Goal: Transaction & Acquisition: Book appointment/travel/reservation

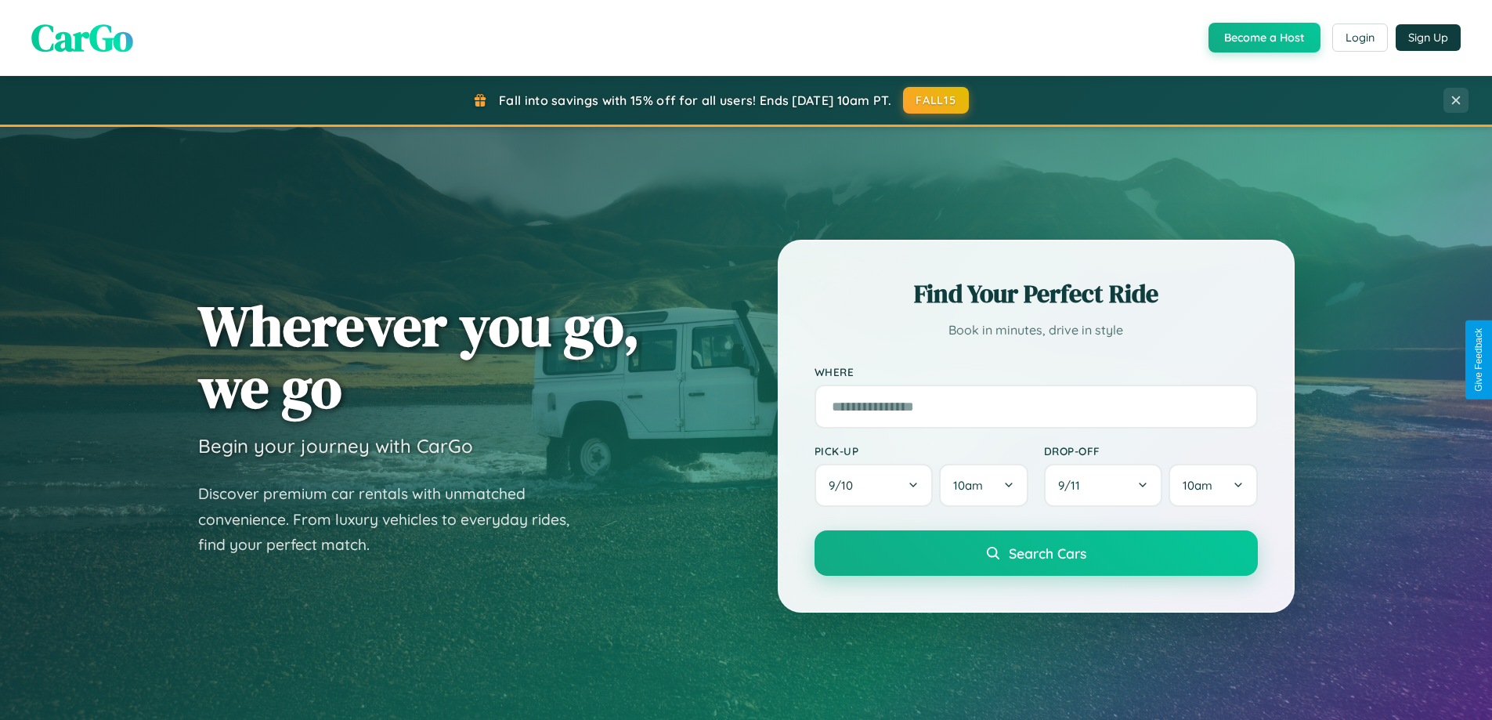
scroll to position [675, 0]
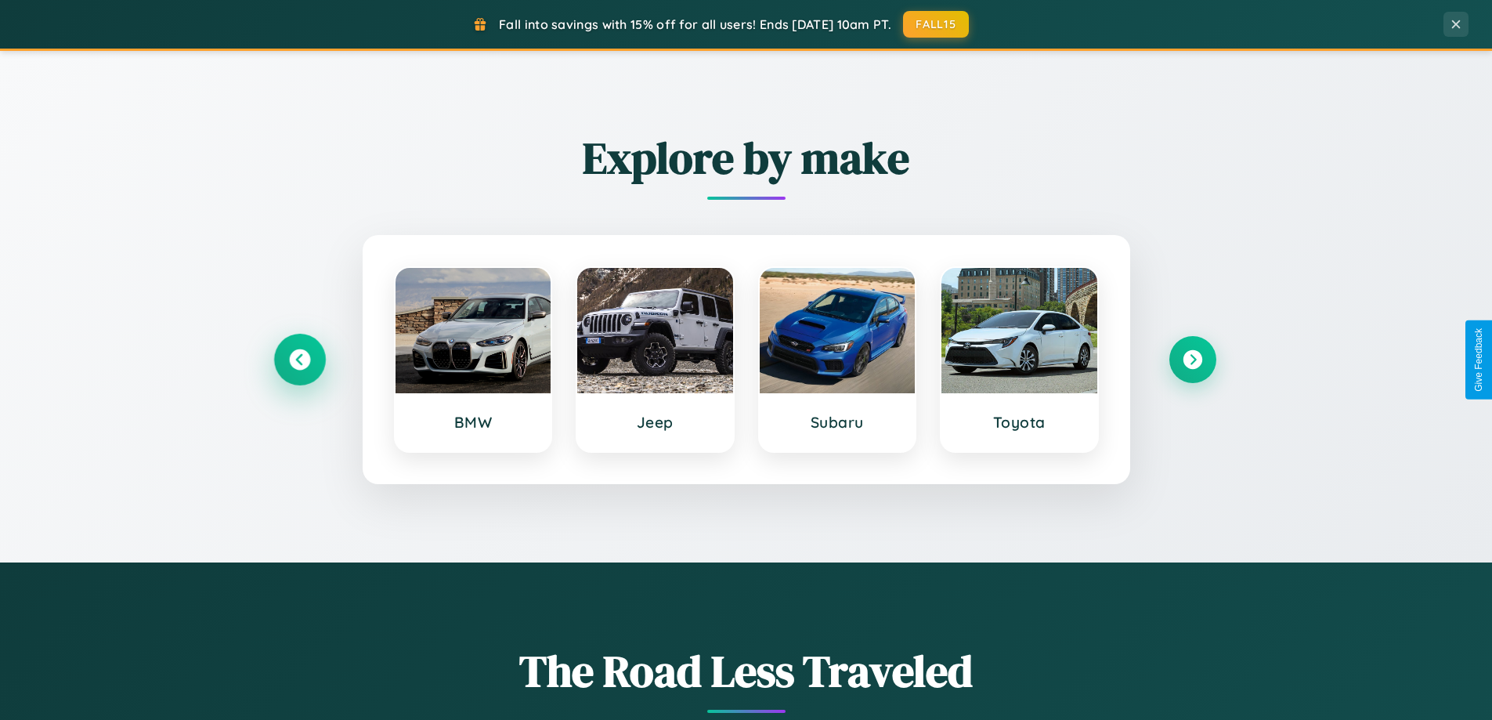
click at [299, 360] on icon at bounding box center [299, 359] width 21 height 21
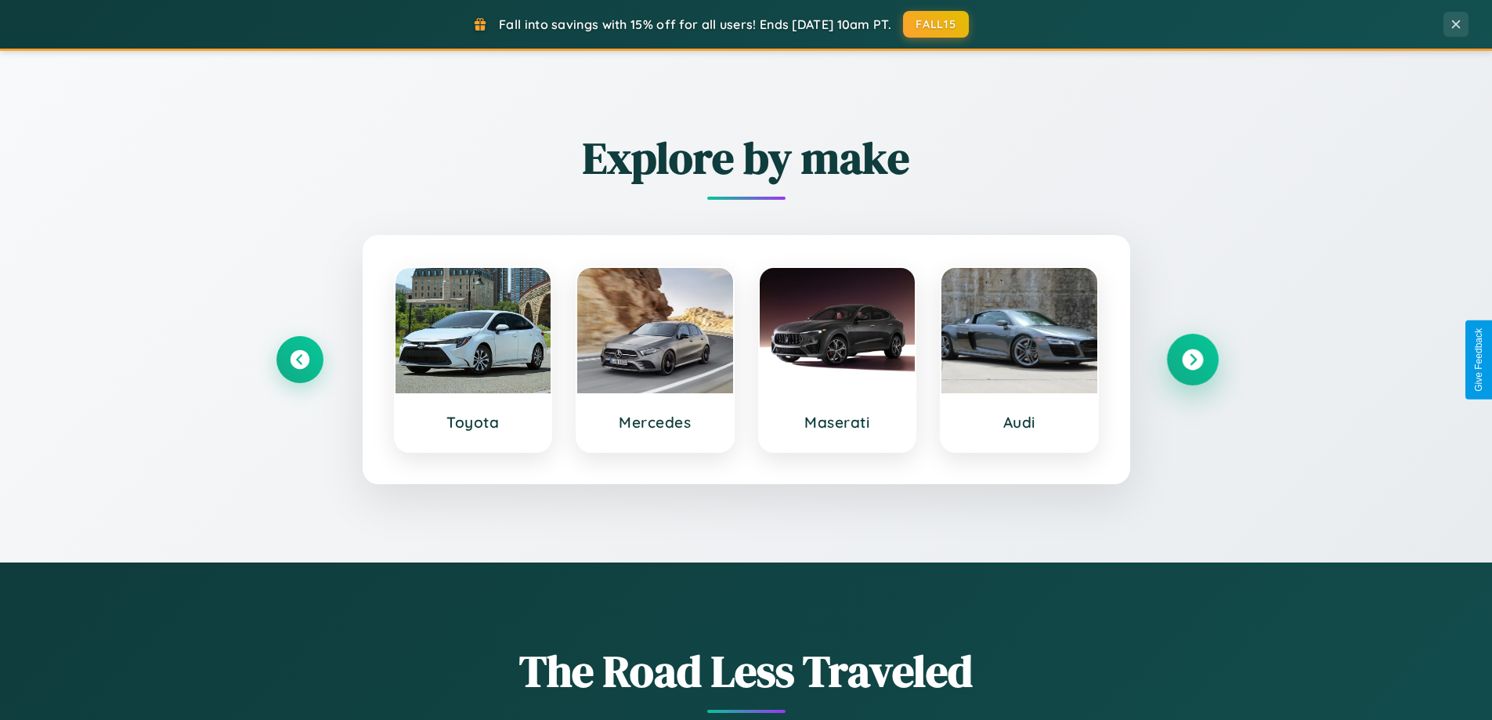
click at [1192, 360] on icon at bounding box center [1192, 359] width 21 height 21
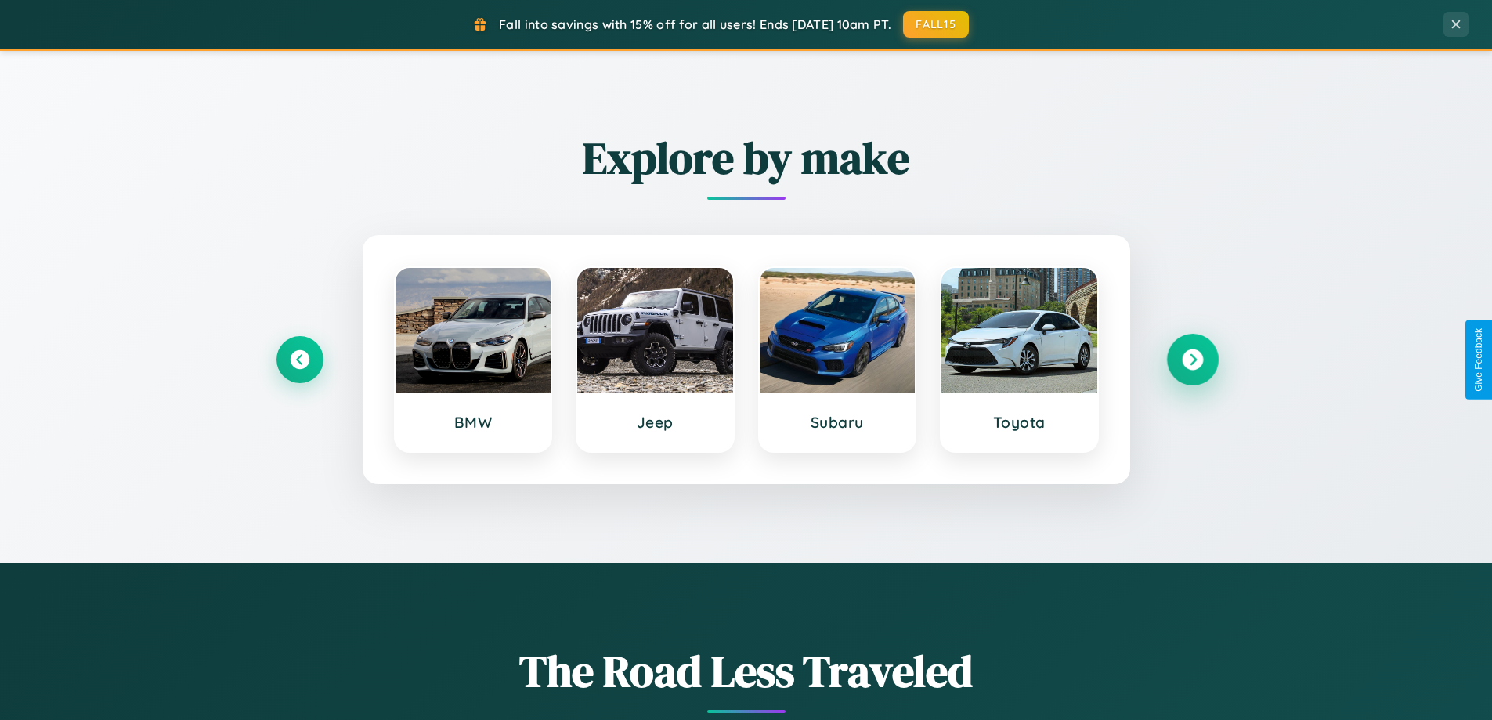
click at [1192, 360] on icon at bounding box center [1192, 359] width 21 height 21
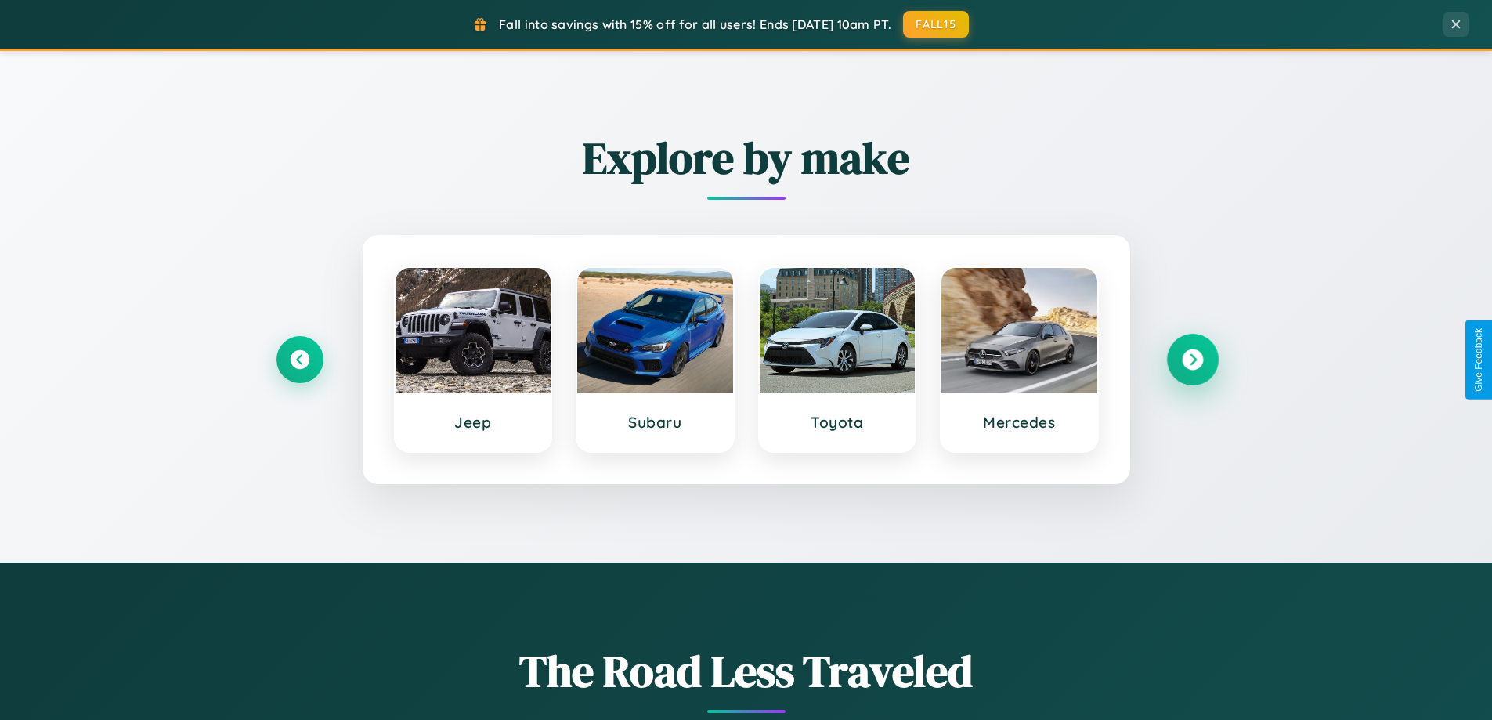
click at [1192, 360] on icon at bounding box center [1192, 359] width 21 height 21
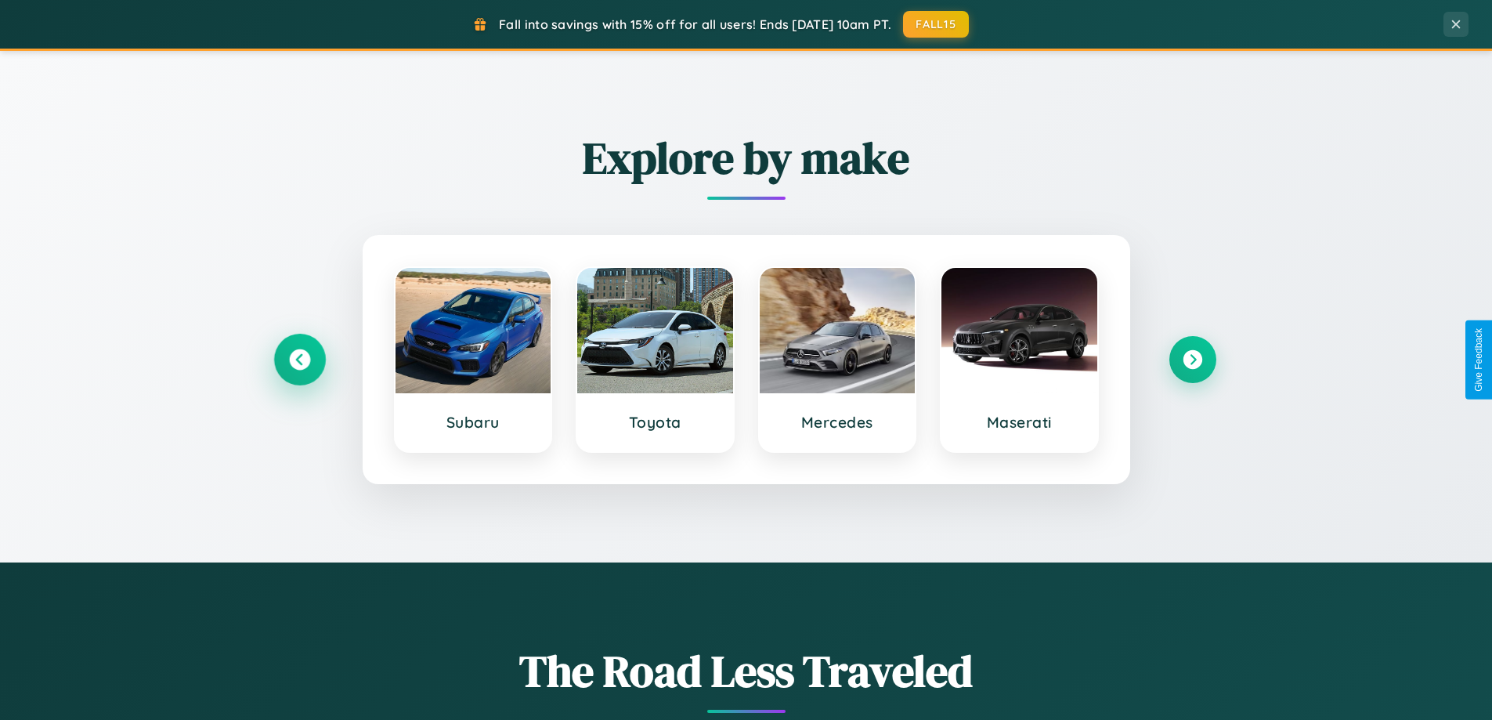
click at [299, 360] on icon at bounding box center [299, 359] width 21 height 21
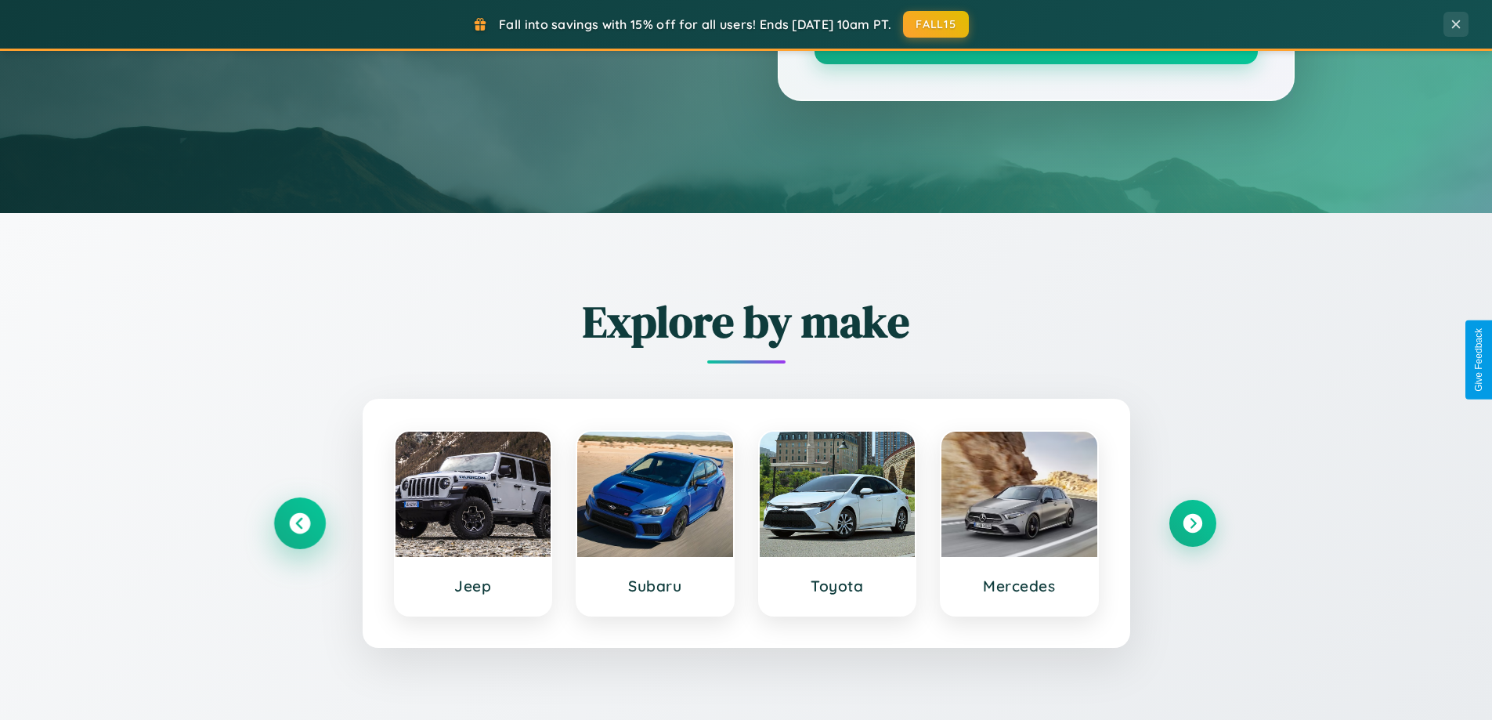
scroll to position [0, 0]
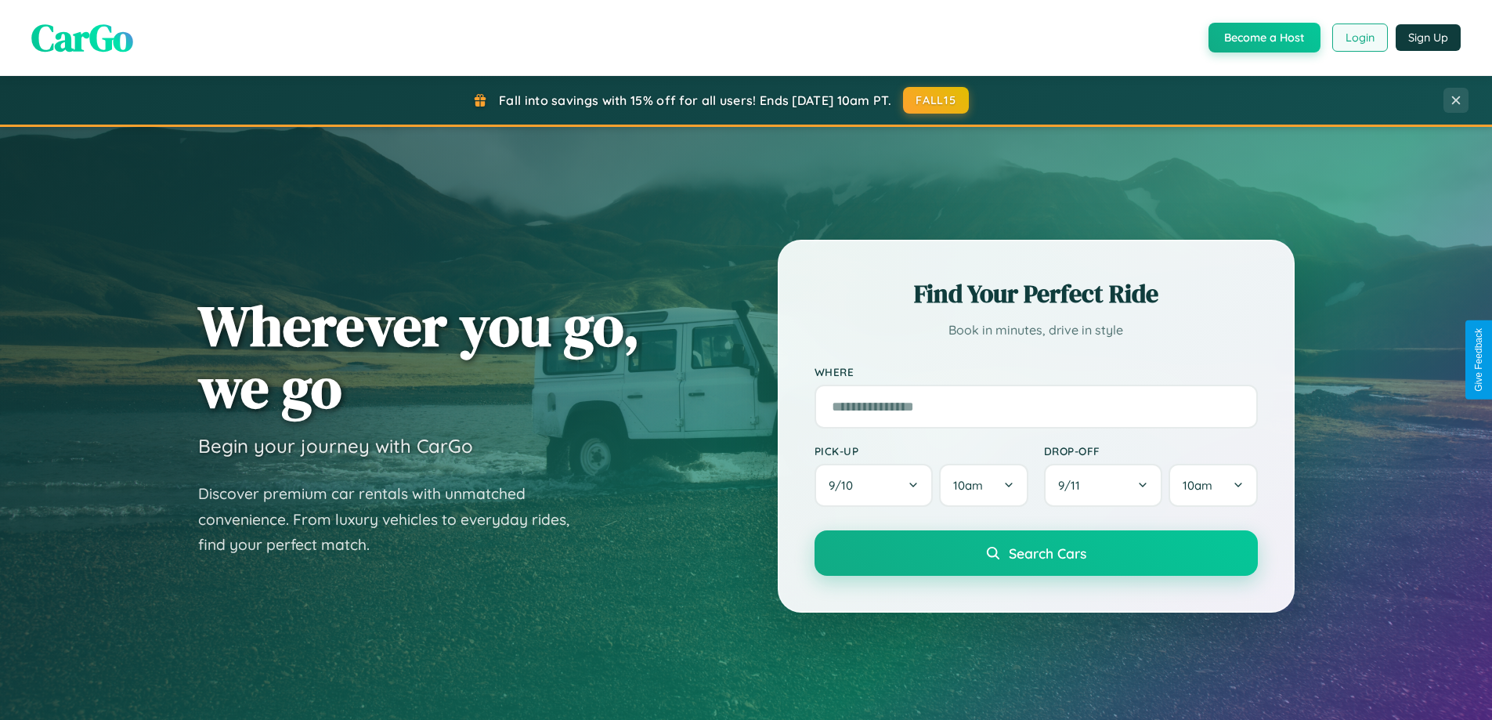
click at [1359, 38] on button "Login" at bounding box center [1360, 37] width 56 height 28
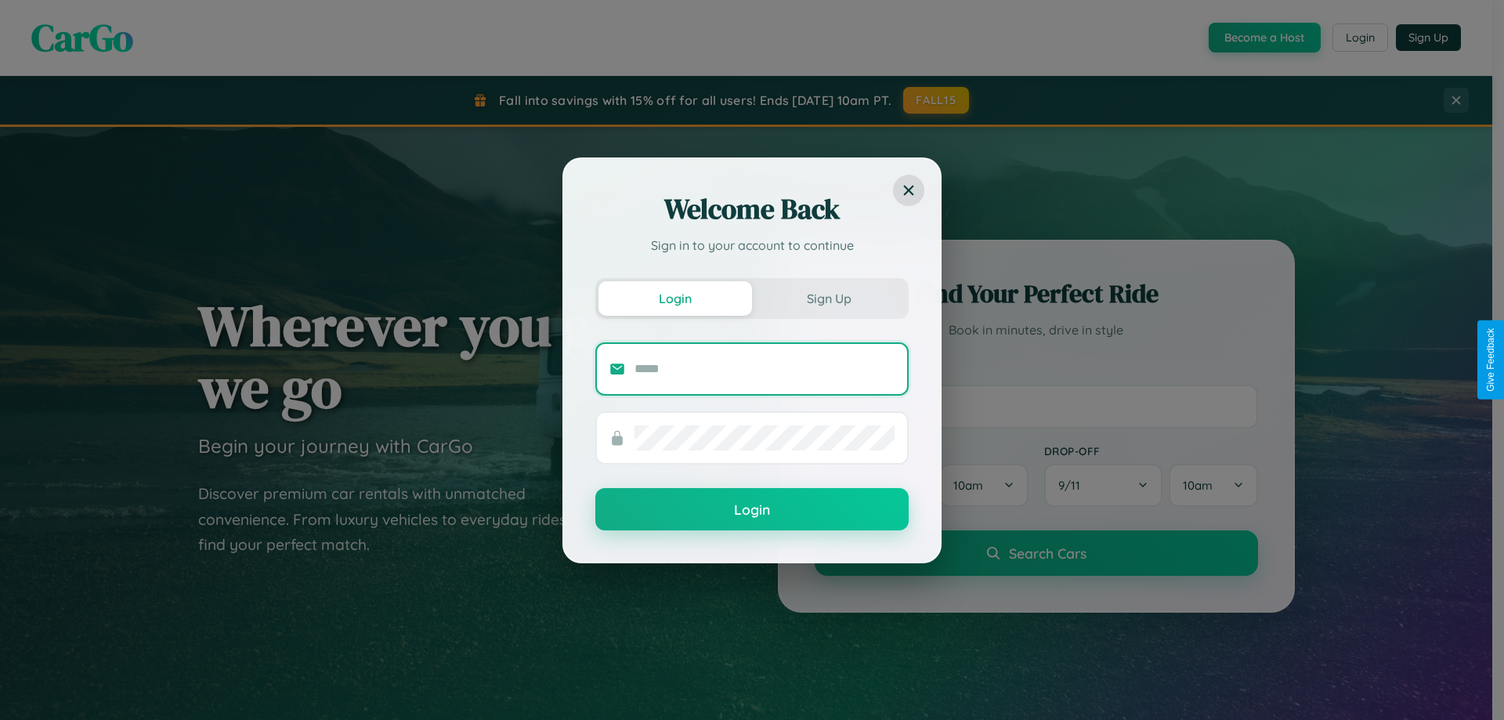
click at [764, 368] on input "text" at bounding box center [764, 368] width 260 height 25
type input "**********"
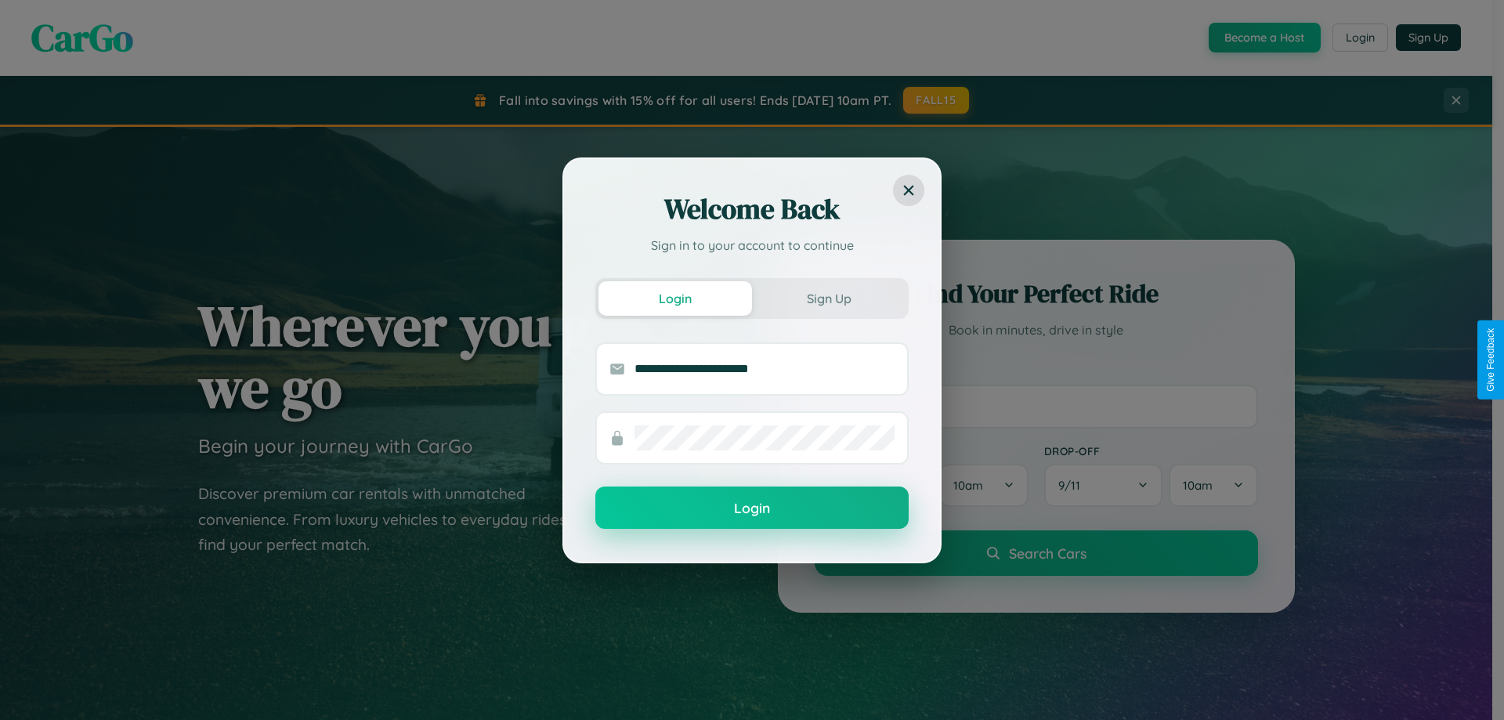
click at [752, 508] on button "Login" at bounding box center [751, 507] width 313 height 42
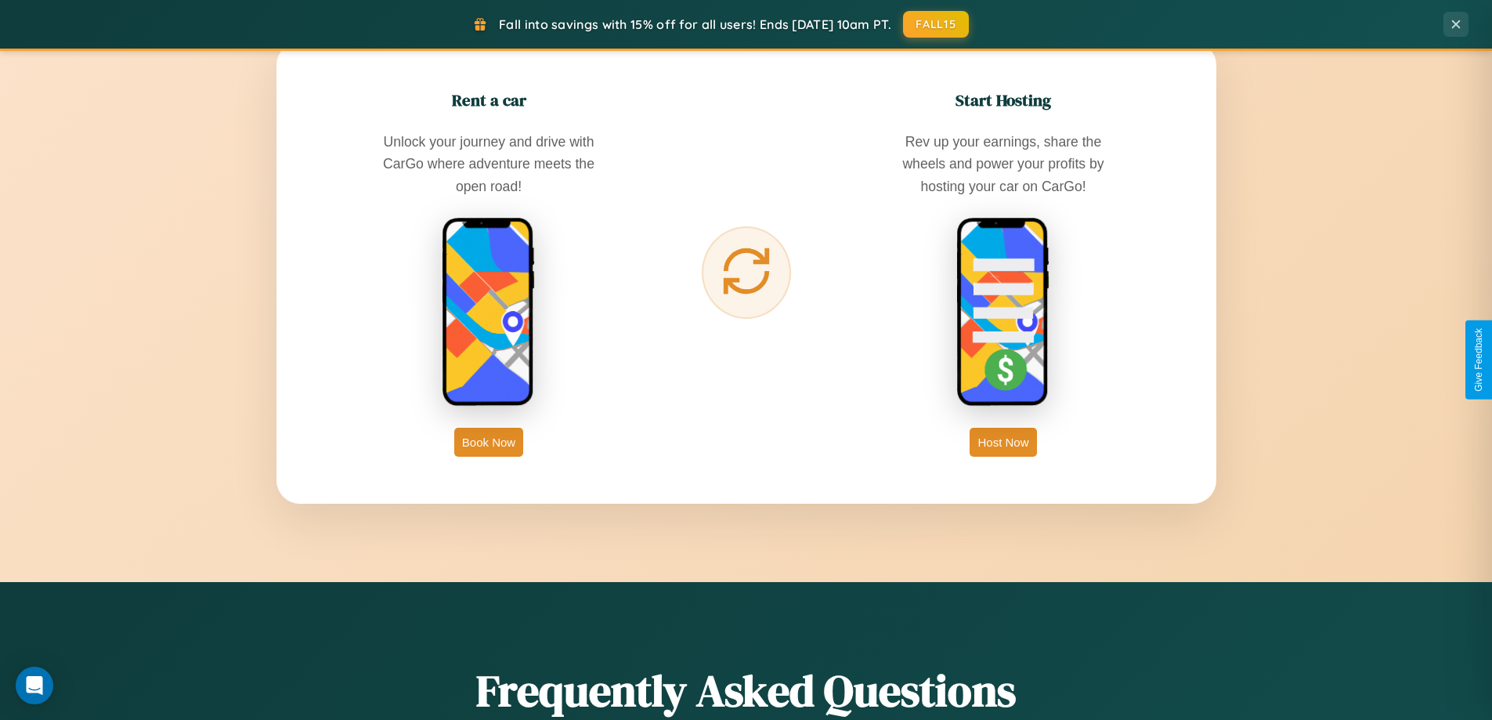
scroll to position [2517, 0]
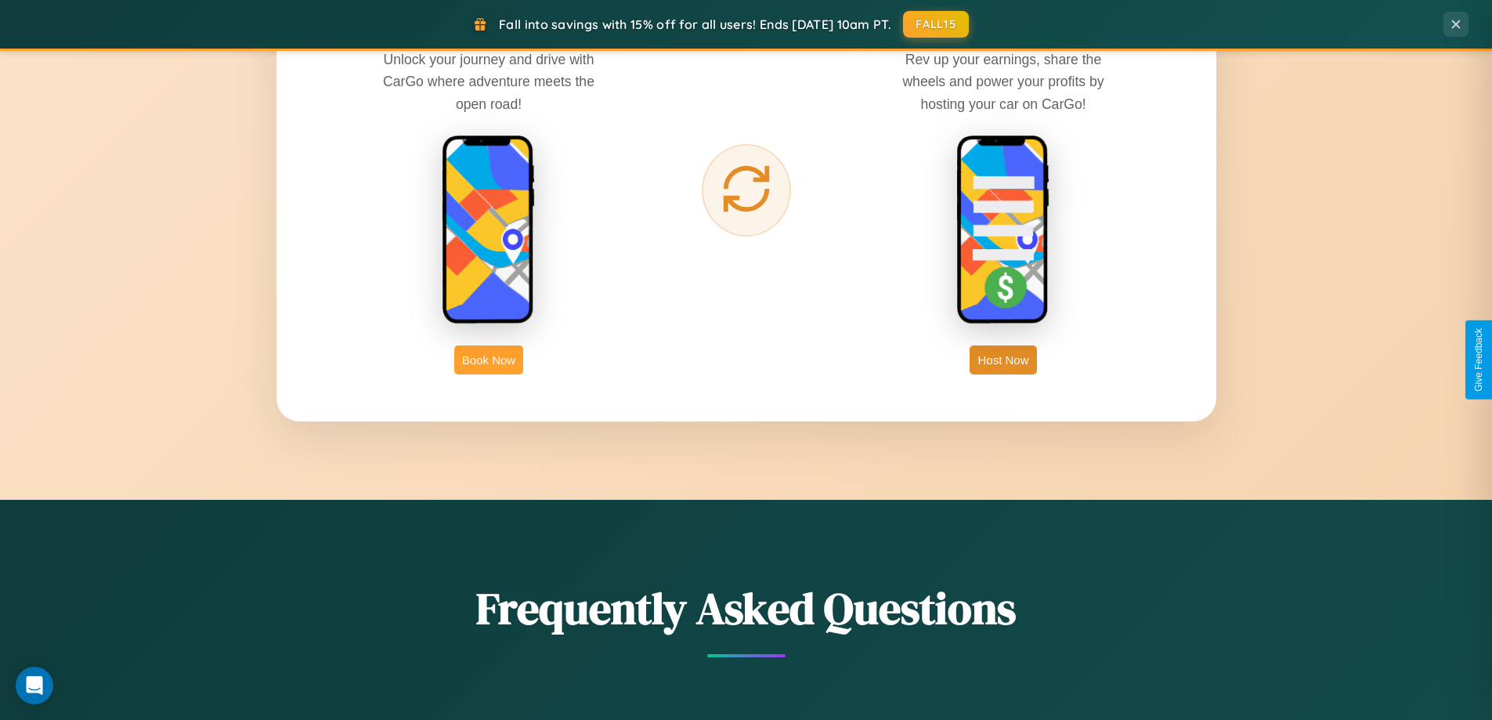
click at [489, 360] on button "Book Now" at bounding box center [488, 359] width 69 height 29
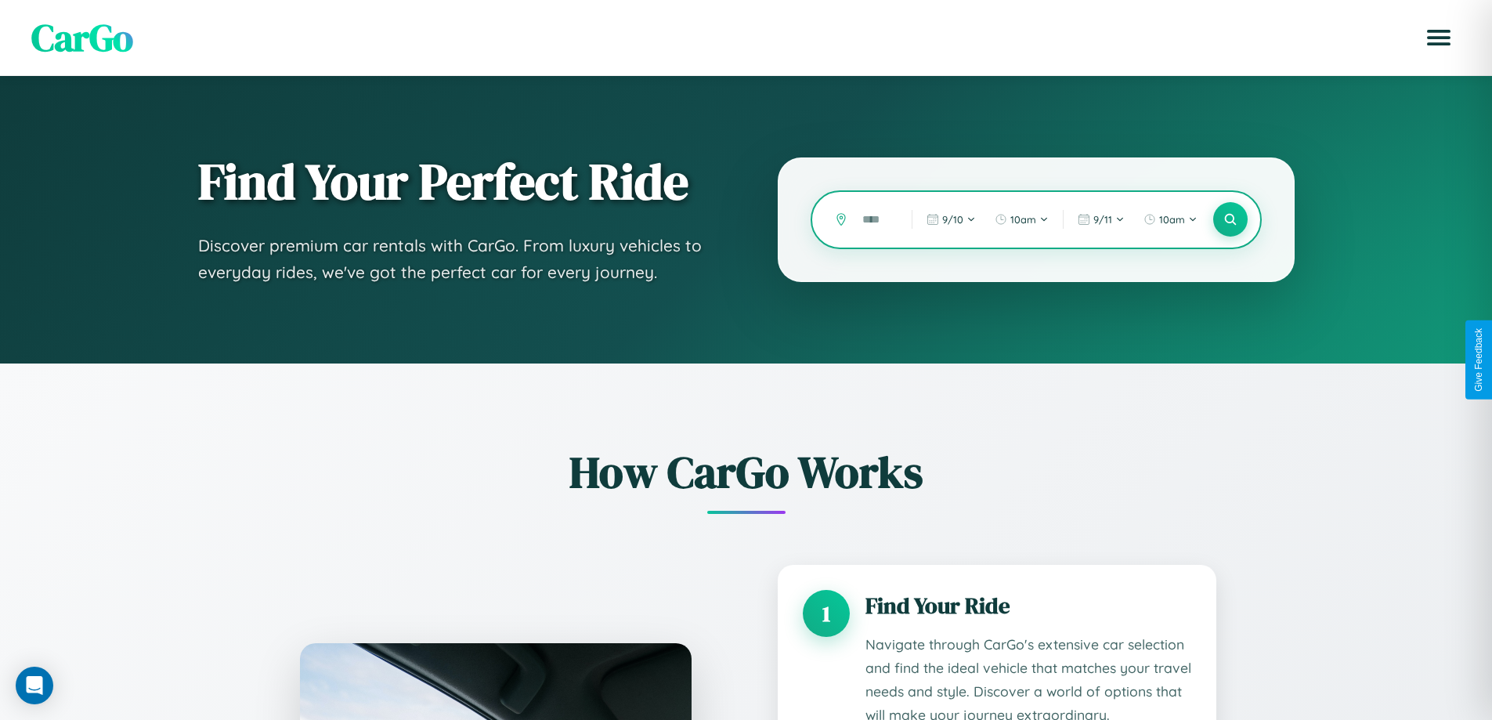
click at [876, 219] on input "text" at bounding box center [876, 219] width 42 height 27
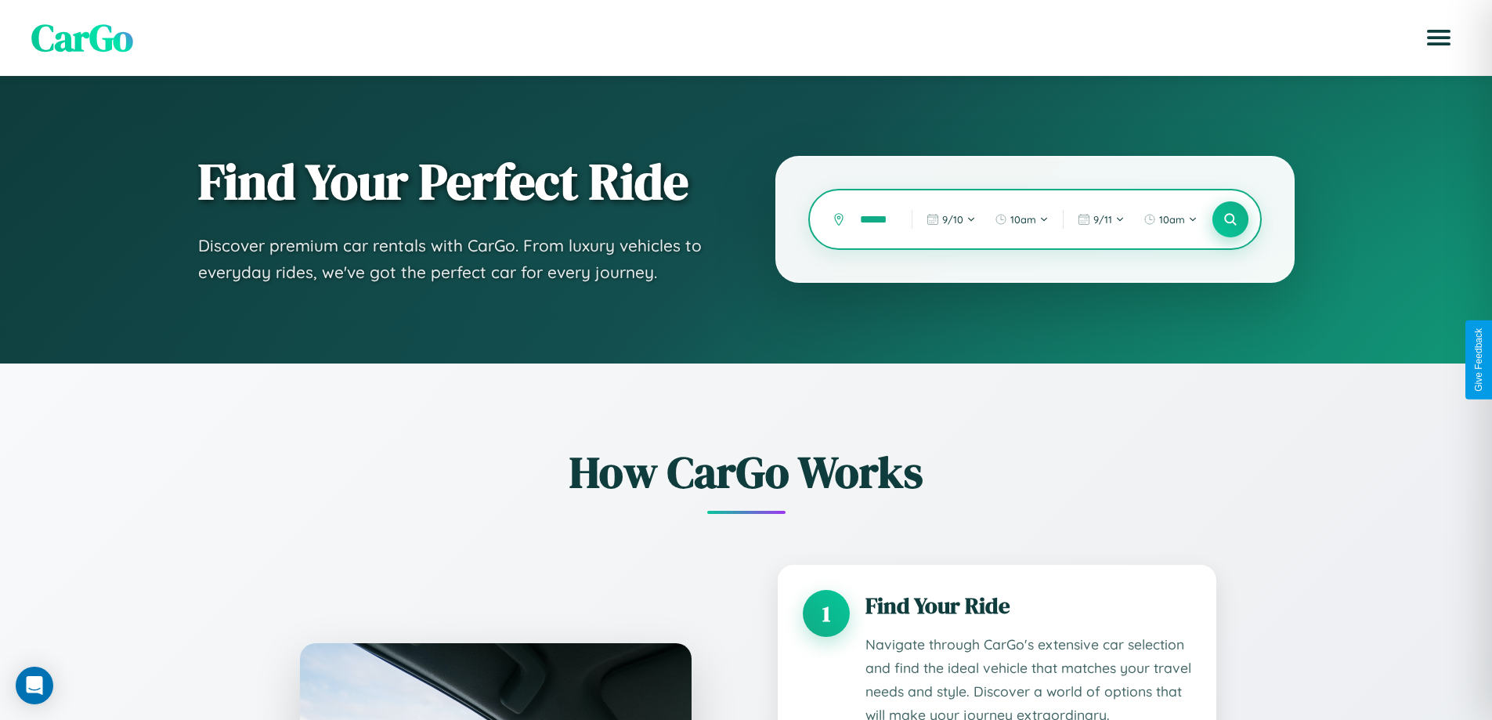
type input "******"
click at [1230, 219] on icon at bounding box center [1230, 219] width 15 height 15
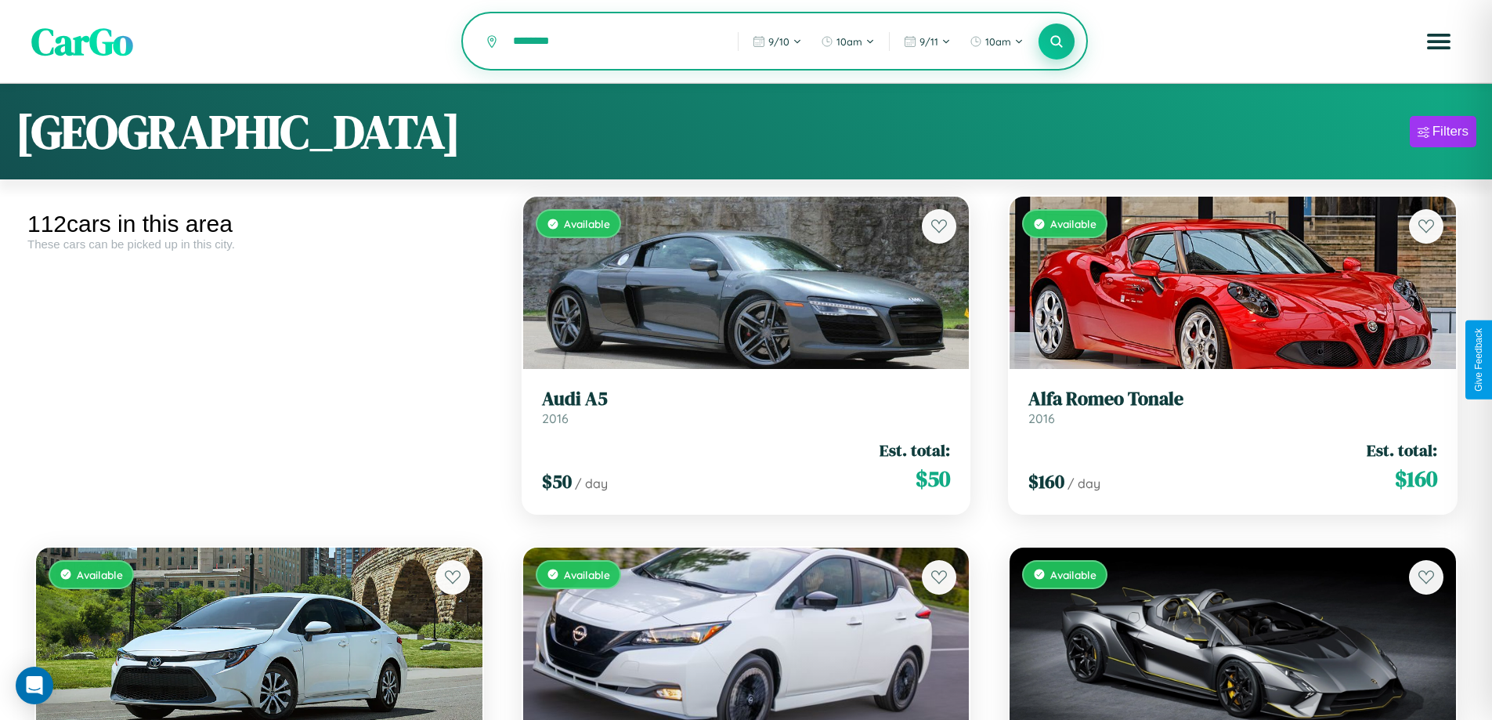
type input "********"
click at [1057, 42] on icon at bounding box center [1057, 41] width 15 height 15
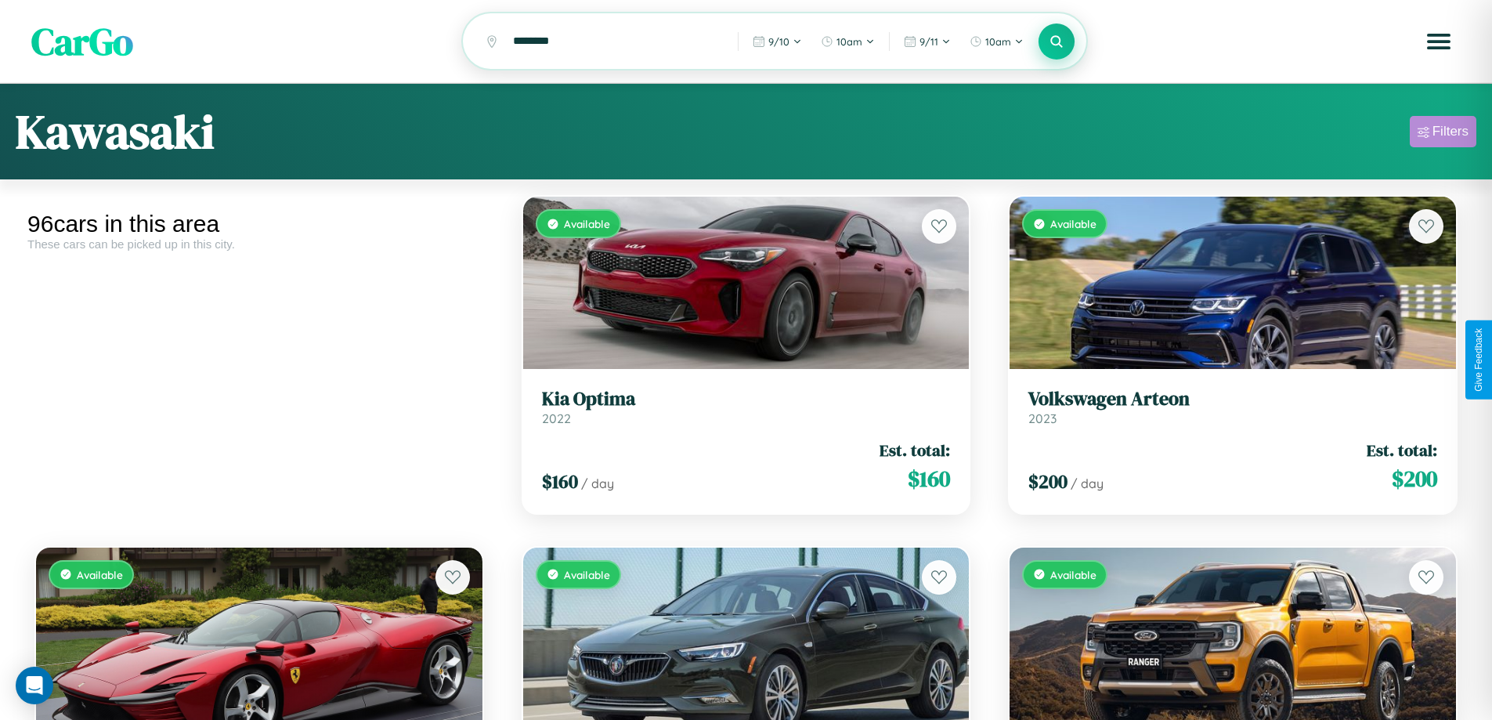
click at [1443, 134] on div "Filters" at bounding box center [1451, 132] width 36 height 16
